Goal: Register for event/course

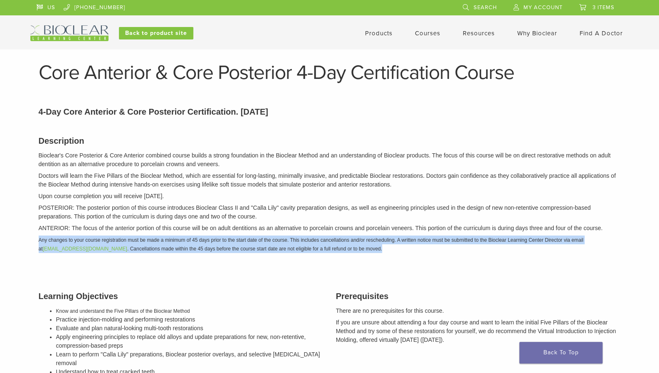
drag, startPoint x: 0, startPoint y: 0, endPoint x: 369, endPoint y: 33, distance: 370.6
click at [369, 33] on link "Products" at bounding box center [378, 33] width 27 height 7
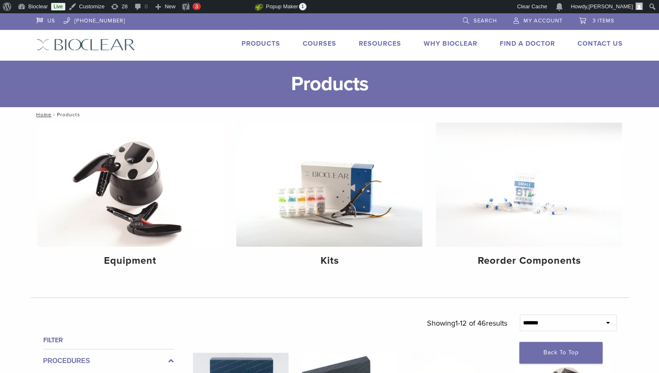
click at [315, 41] on link "Courses" at bounding box center [320, 43] width 34 height 8
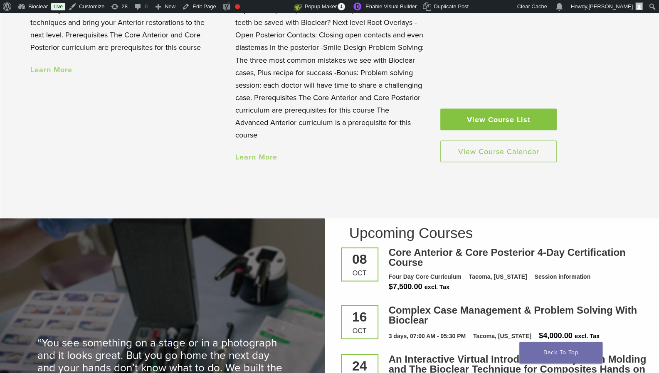
scroll to position [929, 0]
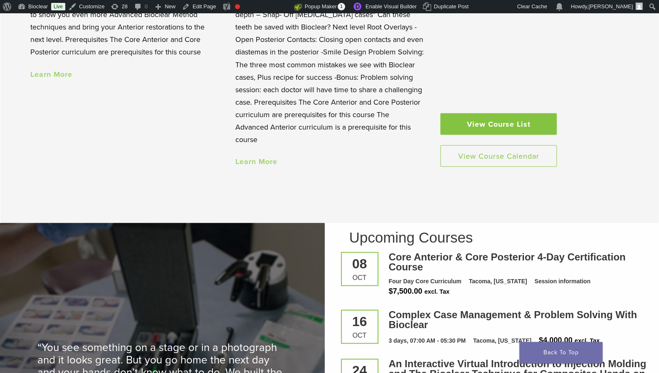
click at [508, 121] on link "View Course List" at bounding box center [498, 124] width 116 height 22
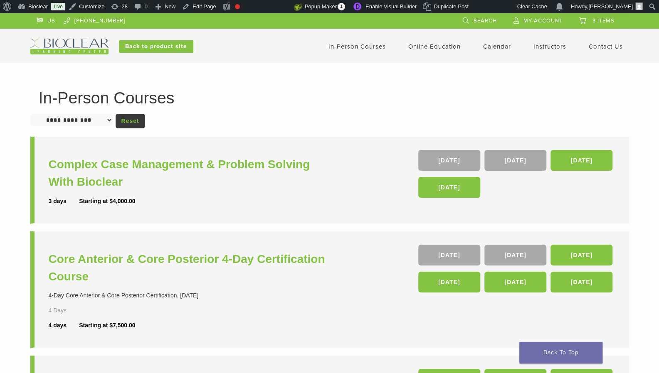
click at [342, 46] on link "In-Person Courses" at bounding box center [356, 46] width 57 height 7
click at [490, 46] on link "Calendar" at bounding box center [497, 46] width 28 height 7
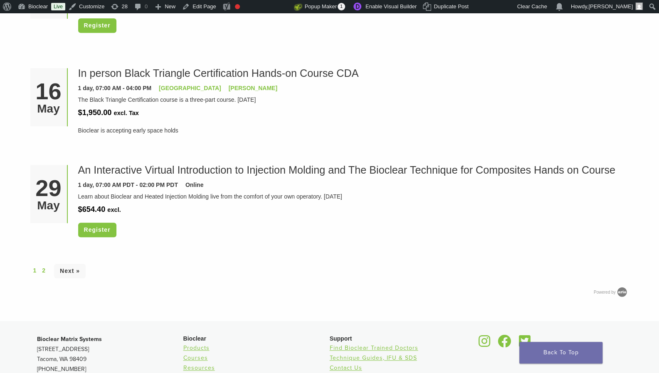
scroll to position [2425, 0]
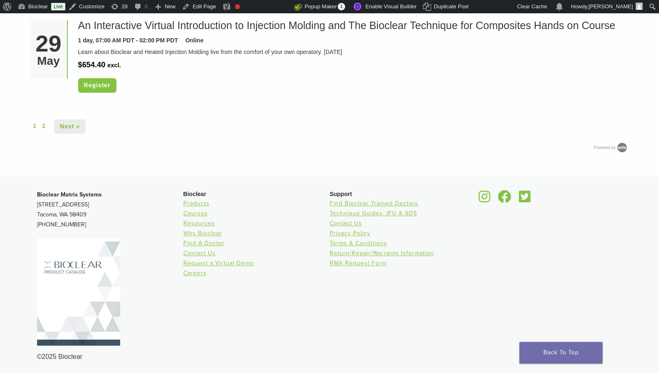
click at [71, 126] on link "Next »" at bounding box center [70, 126] width 32 height 15
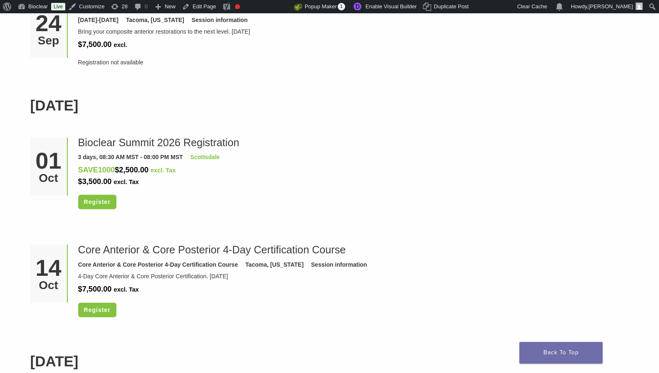
scroll to position [1156, 0]
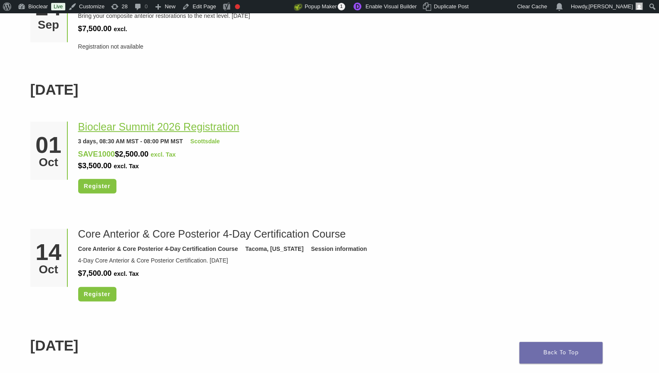
click at [99, 124] on link "Bioclear Summit 2026 Registration" at bounding box center [158, 127] width 161 height 12
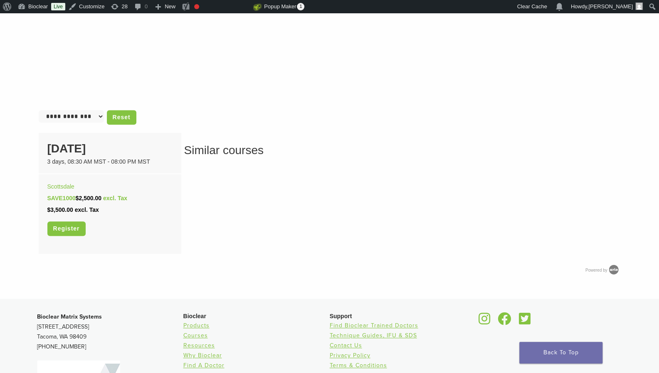
scroll to position [486, 0]
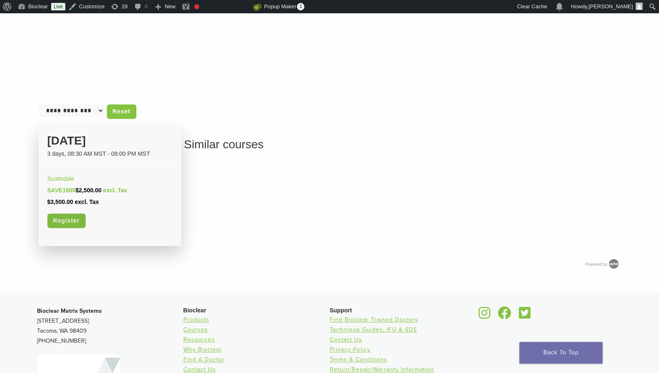
click at [62, 221] on link "Register" at bounding box center [66, 221] width 38 height 15
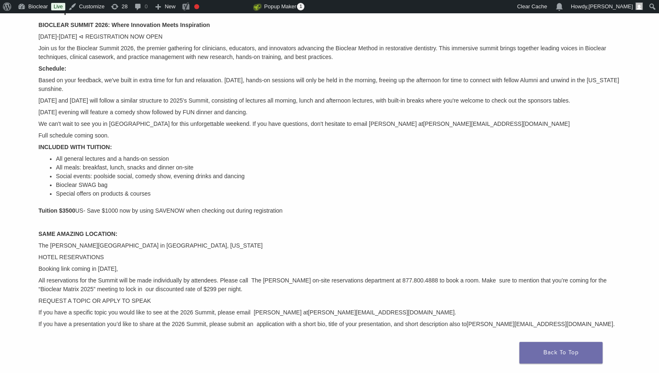
scroll to position [0, 0]
